Goal: Check status: Check status

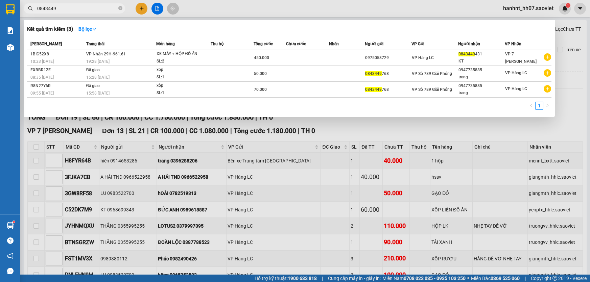
click at [118, 8] on icon "close-circle" at bounding box center [120, 8] width 4 height 4
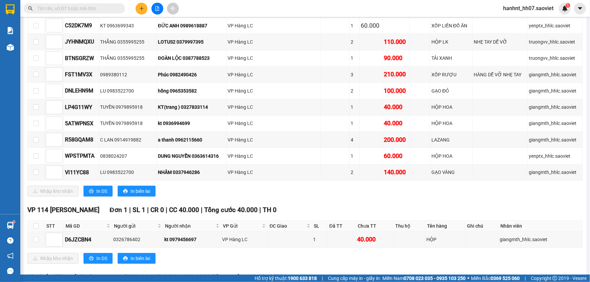
click at [102, 8] on input "text" at bounding box center [77, 8] width 80 height 7
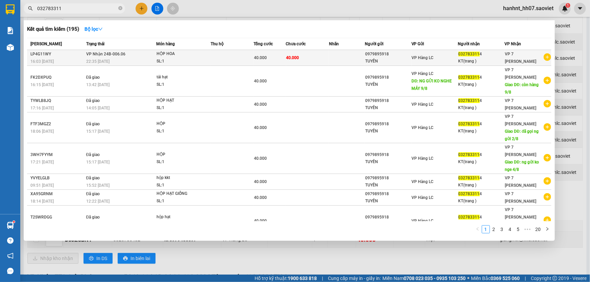
type input "032783311"
click at [192, 54] on div "HỘP HOA" at bounding box center [182, 53] width 51 height 7
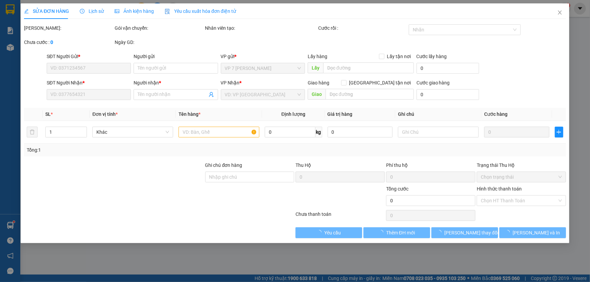
type input "0979895918"
type input "TUYẾN"
type input "0327833114"
type input "KT(trang )"
type input "40.000"
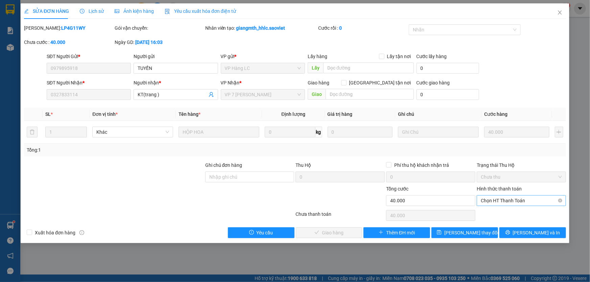
click at [512, 201] on span "Chọn HT Thanh Toán" at bounding box center [521, 201] width 81 height 10
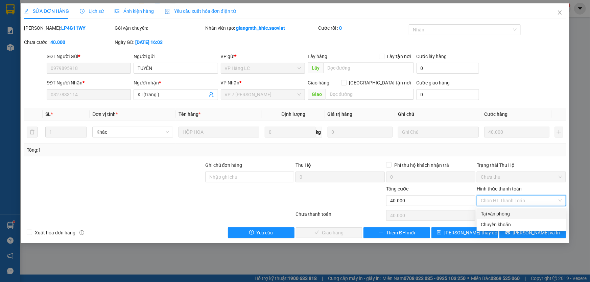
click at [509, 217] on div "Tại văn phòng" at bounding box center [521, 213] width 81 height 7
type input "0"
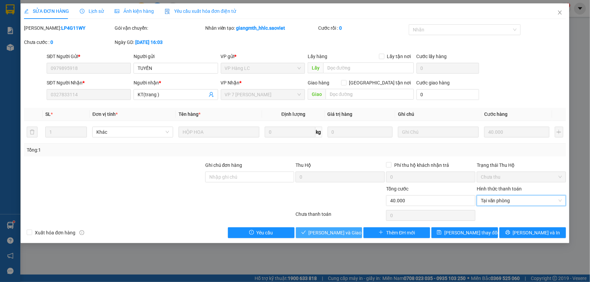
click at [341, 233] on span "[PERSON_NAME] và Giao hàng" at bounding box center [341, 232] width 65 height 7
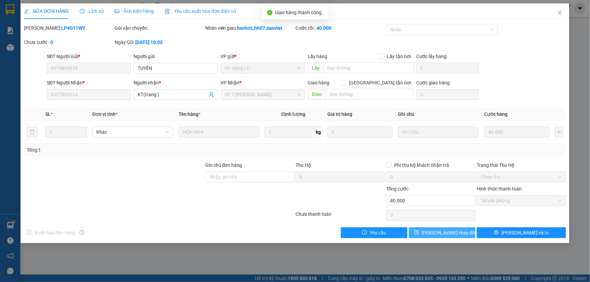
click at [452, 230] on span "[PERSON_NAME] thay đổi" at bounding box center [449, 232] width 54 height 7
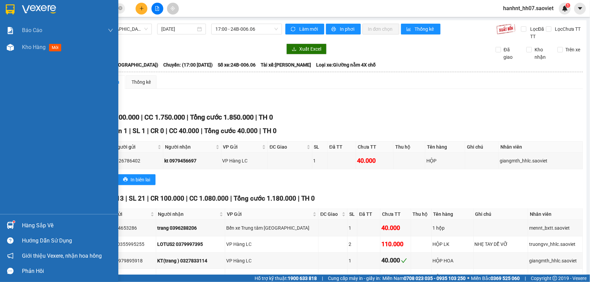
click at [33, 225] on div "Hàng sắp về" at bounding box center [67, 226] width 91 height 10
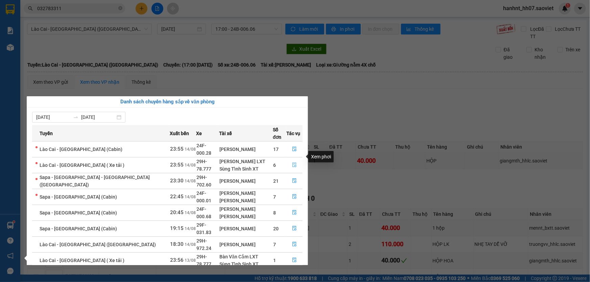
click at [292, 163] on icon "file-done" at bounding box center [294, 165] width 5 height 5
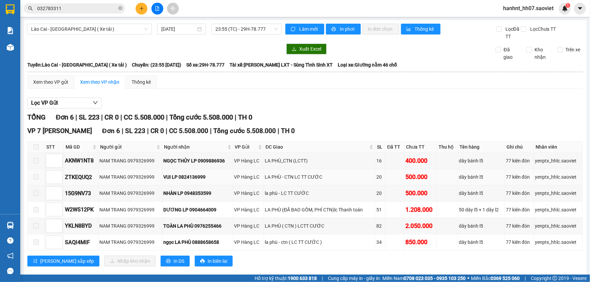
scroll to position [10, 0]
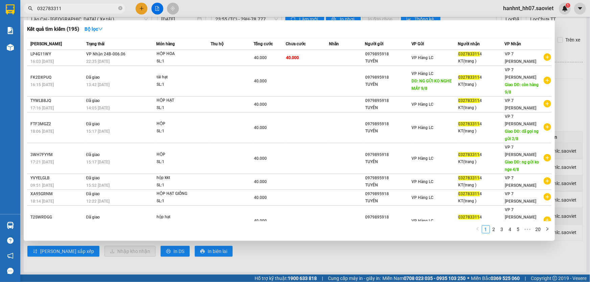
click at [76, 11] on input "032783311" at bounding box center [77, 8] width 80 height 7
click at [259, 259] on div at bounding box center [295, 141] width 590 height 282
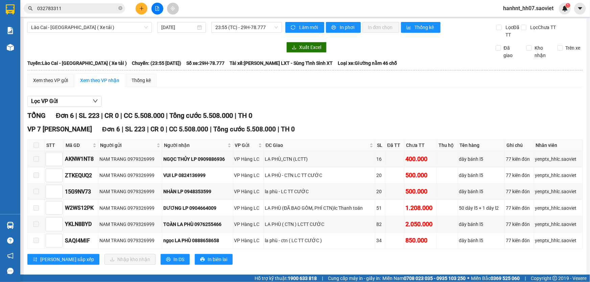
scroll to position [0, 0]
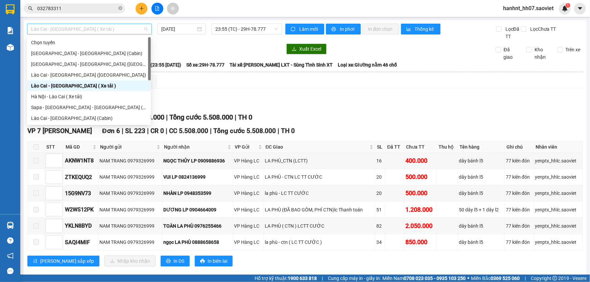
click at [79, 29] on span "Lào Cai - [GEOGRAPHIC_DATA] ( Xe tải )" at bounding box center [89, 29] width 117 height 10
click at [66, 64] on div "[GEOGRAPHIC_DATA] - [GEOGRAPHIC_DATA] ([GEOGRAPHIC_DATA])" at bounding box center [89, 64] width 116 height 7
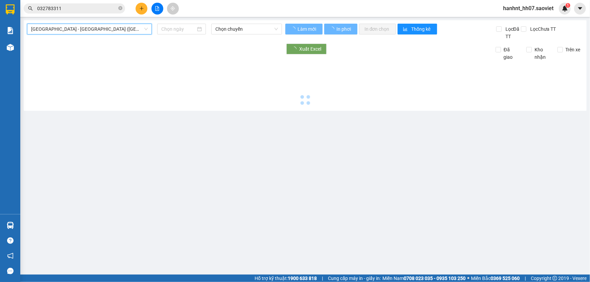
type input "[DATE]"
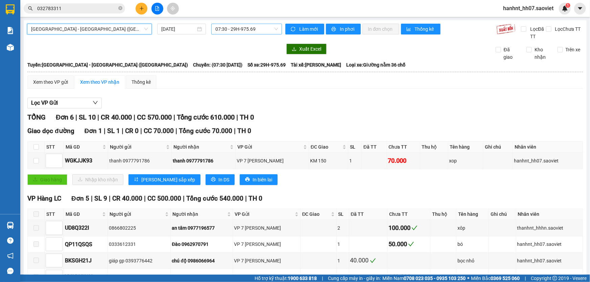
click at [233, 31] on span "07:30 - 29H-975.69" at bounding box center [246, 29] width 63 height 10
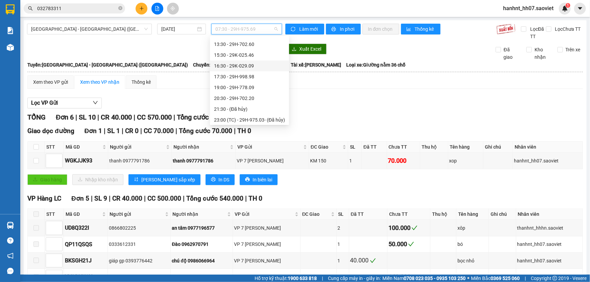
scroll to position [65, 0]
click at [64, 29] on span "[GEOGRAPHIC_DATA] - [GEOGRAPHIC_DATA] ([GEOGRAPHIC_DATA])" at bounding box center [89, 29] width 117 height 10
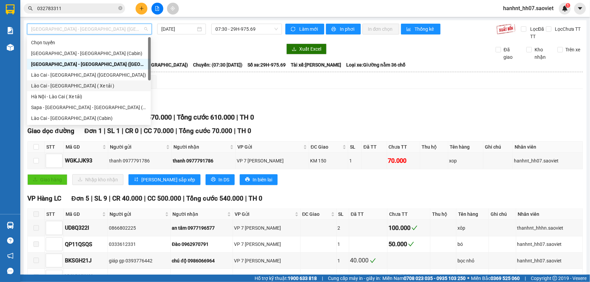
scroll to position [51, 0]
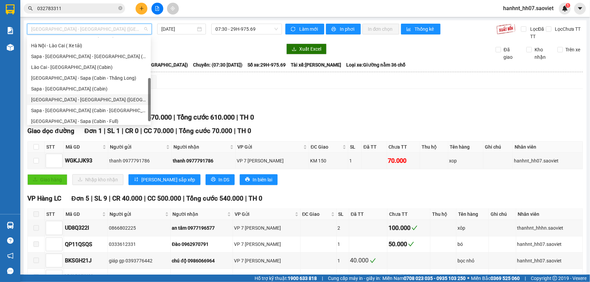
click at [74, 101] on div "[GEOGRAPHIC_DATA] - [GEOGRAPHIC_DATA] ([GEOGRAPHIC_DATA])" at bounding box center [89, 99] width 116 height 7
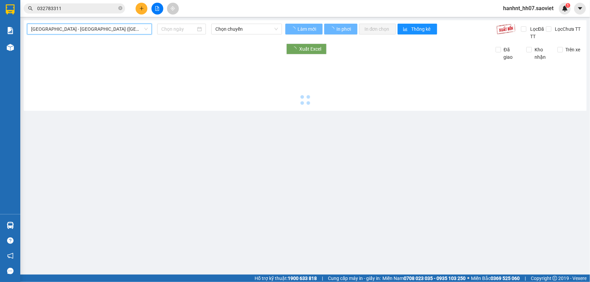
type input "[DATE]"
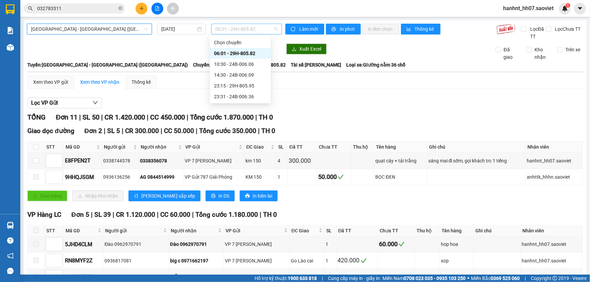
click at [242, 26] on span "06:01 - 29H-805.82" at bounding box center [246, 29] width 63 height 10
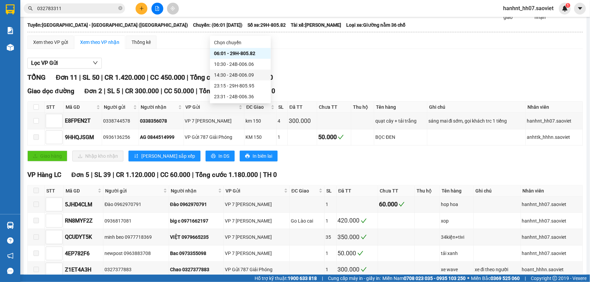
scroll to position [92, 0]
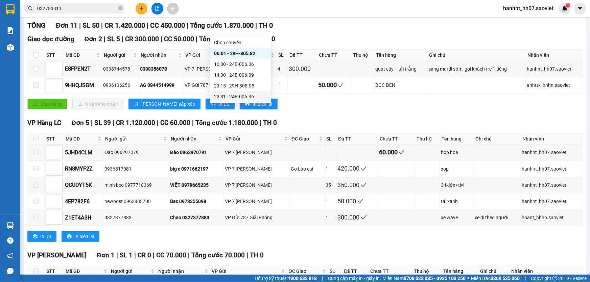
click at [237, 93] on div "23:31 - 24B-006.36" at bounding box center [240, 96] width 53 height 7
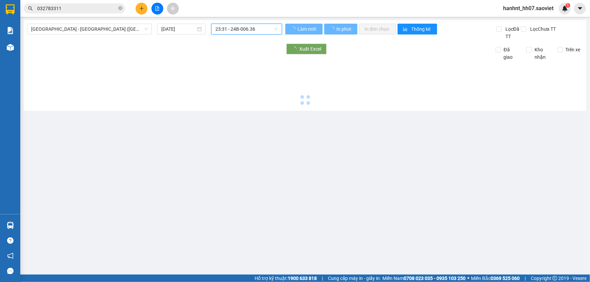
scroll to position [0, 0]
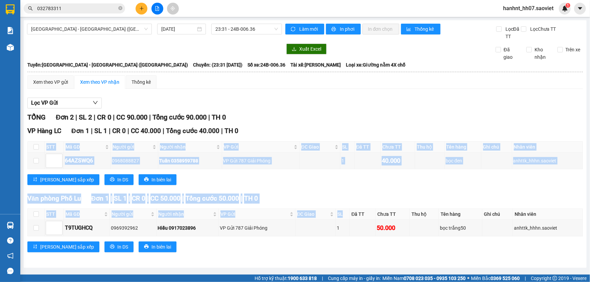
drag, startPoint x: 296, startPoint y: 22, endPoint x: 326, endPoint y: 66, distance: 53.0
click at [347, 69] on table "Sao Việt 19006746 Số 779 Giải Phóng 23:22 [DATE] [GEOGRAPHIC_DATA]: [GEOGRAPHIC…" at bounding box center [305, 161] width 556 height 201
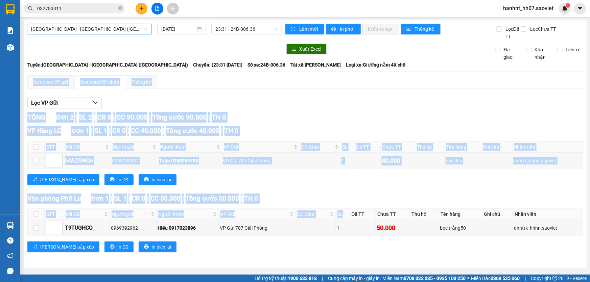
click at [139, 31] on span "[GEOGRAPHIC_DATA] - [GEOGRAPHIC_DATA] ([GEOGRAPHIC_DATA])" at bounding box center [89, 29] width 117 height 10
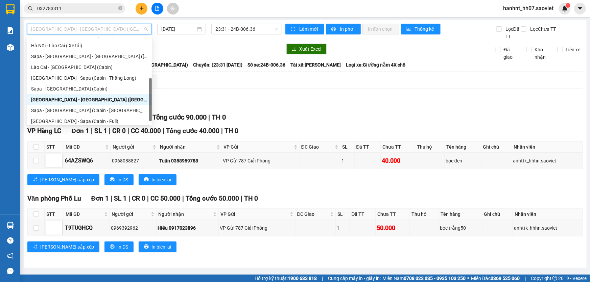
click at [404, 128] on div "VP Hàng LC Đơn 1 | SL 1 | CR 0 | CC 40.000 | Tổng cước 40.000 | TH 0" at bounding box center [305, 131] width 556 height 10
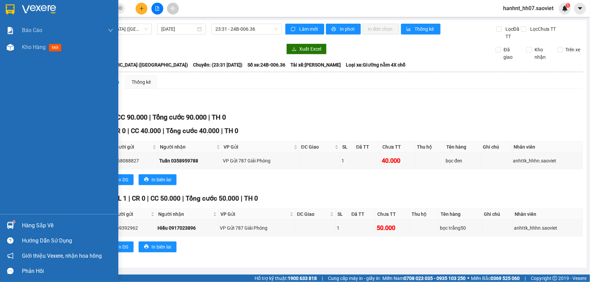
click at [24, 229] on div "Hàng sắp về" at bounding box center [67, 226] width 91 height 10
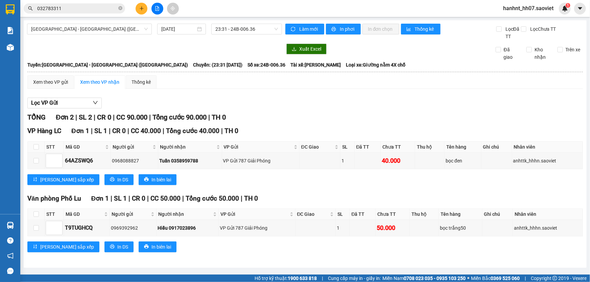
click at [356, 100] on section "Kết quả tìm kiếm ( 195 ) Bộ lọc Mã ĐH Trạng thái Món hàng Thu hộ Tổng cước Chưa…" at bounding box center [295, 141] width 590 height 282
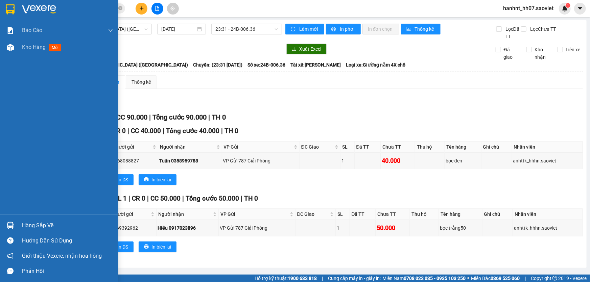
click at [27, 224] on div "Hàng sắp về" at bounding box center [67, 226] width 91 height 10
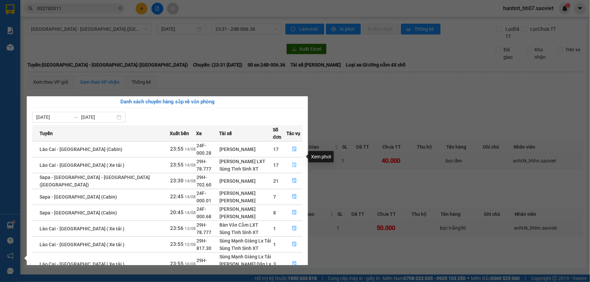
click at [289, 160] on button "button" at bounding box center [295, 165] width 16 height 11
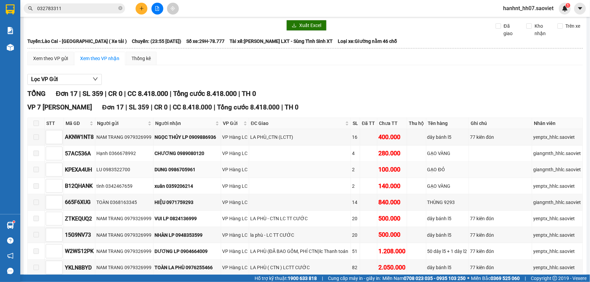
scroll to position [34, 0]
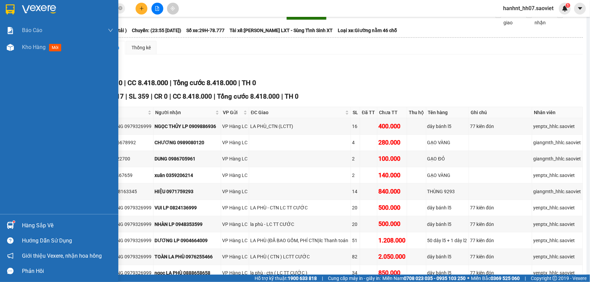
click at [37, 226] on div "Hàng sắp về" at bounding box center [67, 226] width 91 height 10
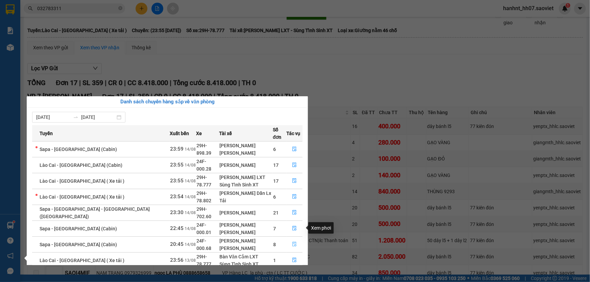
click at [292, 242] on icon "file-done" at bounding box center [294, 244] width 5 height 5
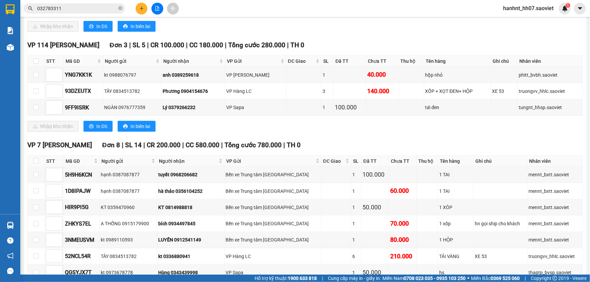
scroll to position [311, 0]
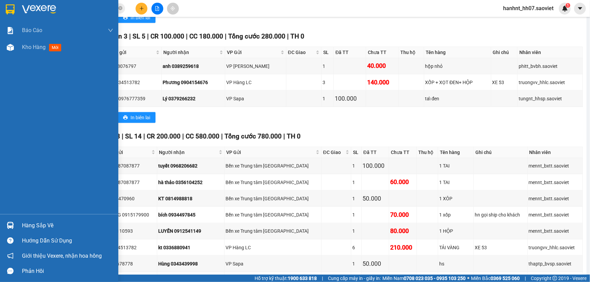
click at [40, 226] on div "Hàng sắp về" at bounding box center [67, 226] width 91 height 10
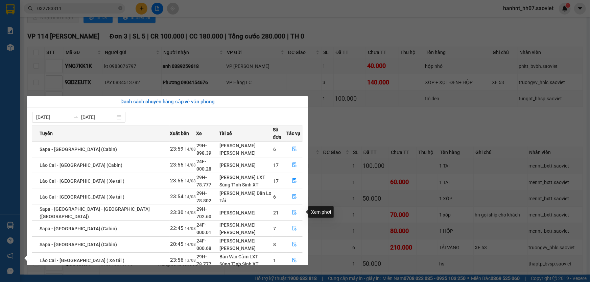
click at [292, 226] on icon "file-done" at bounding box center [294, 228] width 5 height 5
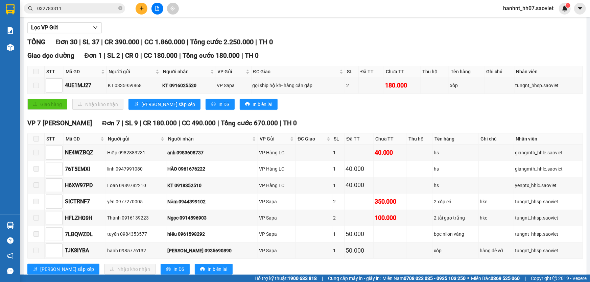
scroll to position [60, 0]
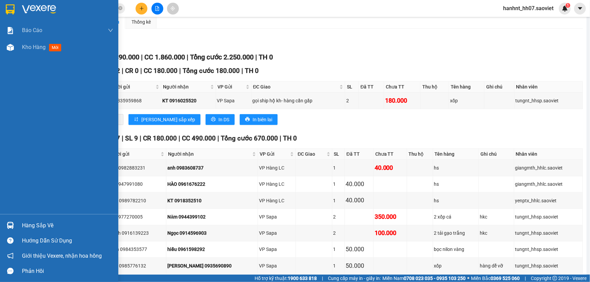
click at [40, 225] on div "Hàng sắp về" at bounding box center [67, 226] width 91 height 10
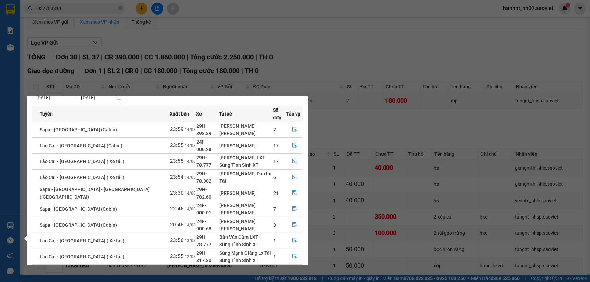
scroll to position [30, 0]
